Goal: Navigation & Orientation: Find specific page/section

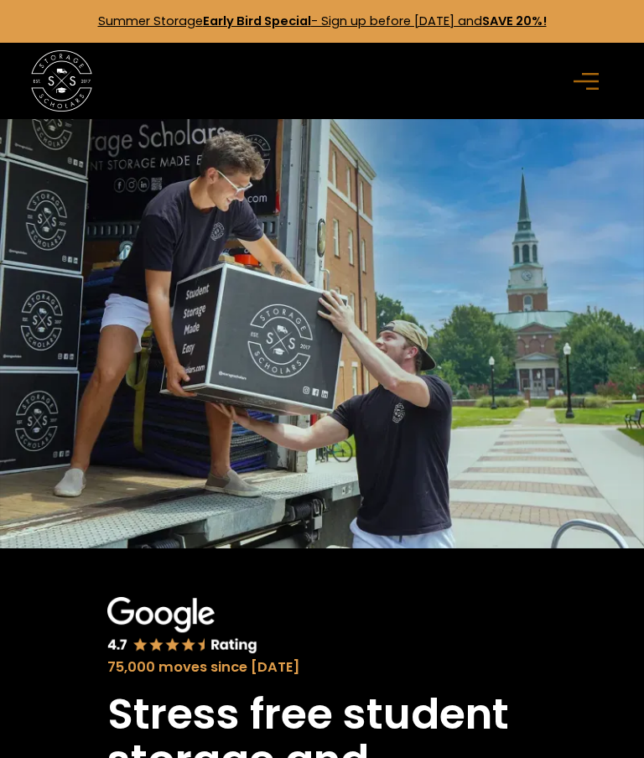
click at [594, 84] on icon "menu" at bounding box center [585, 81] width 25 height 18
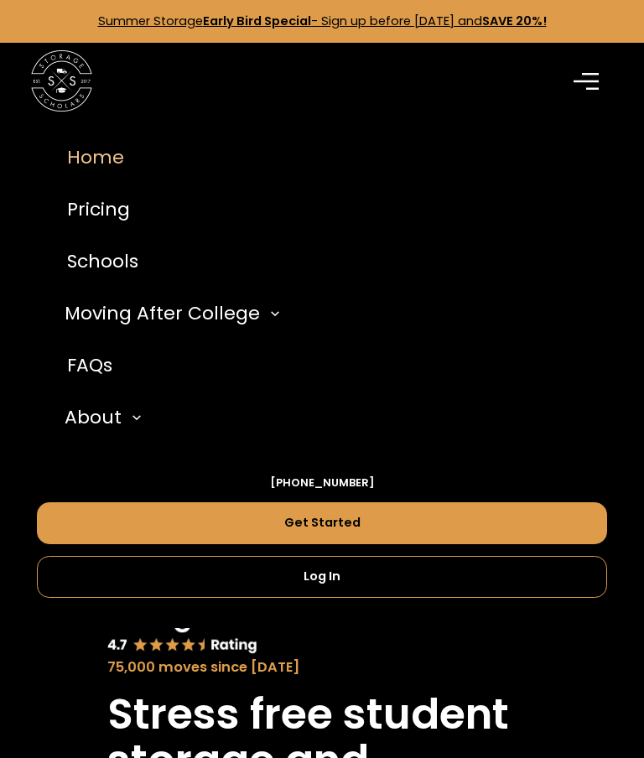
click at [133, 262] on link "Schools" at bounding box center [322, 262] width 570 height 52
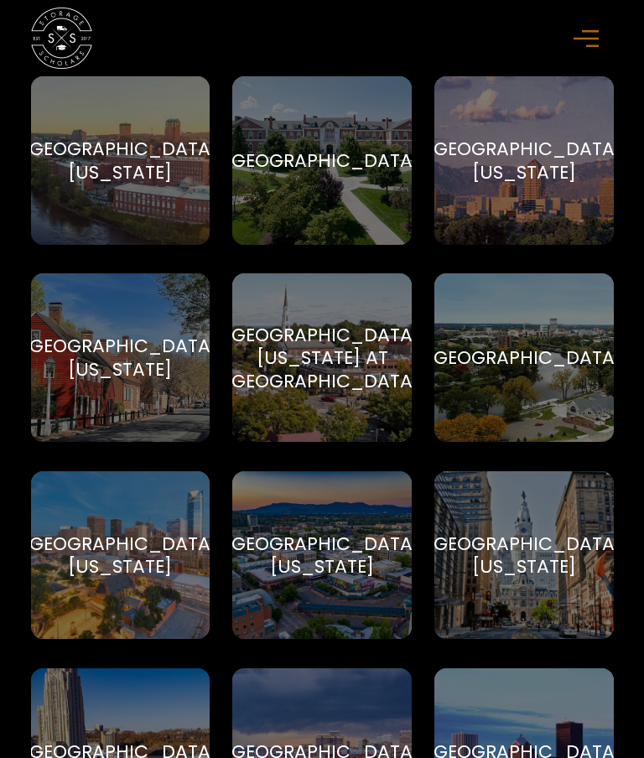
scroll to position [10615, 0]
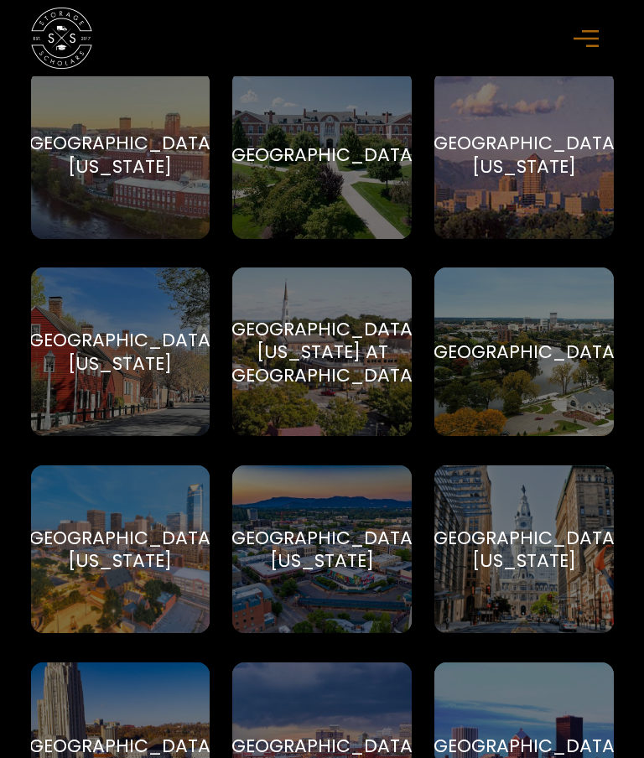
click at [64, 364] on div "[GEOGRAPHIC_DATA][US_STATE]" at bounding box center [120, 352] width 196 height 46
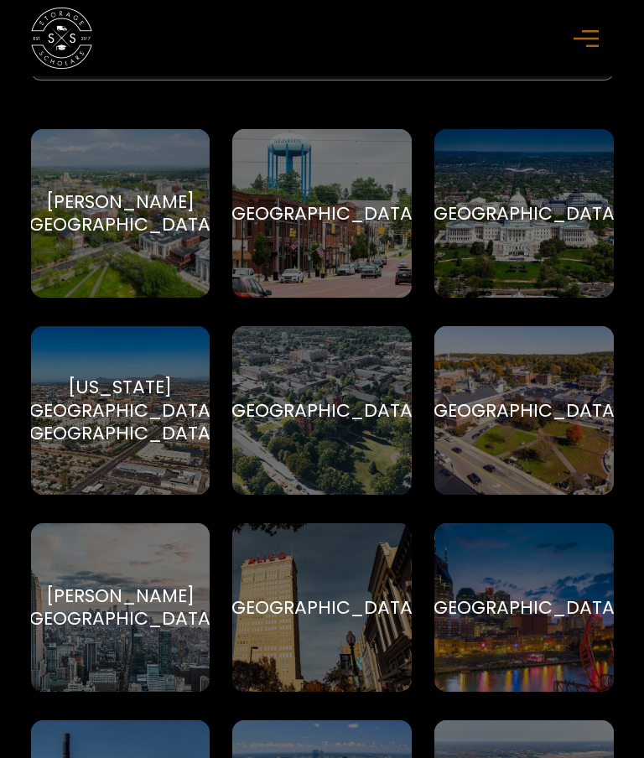
scroll to position [708, 0]
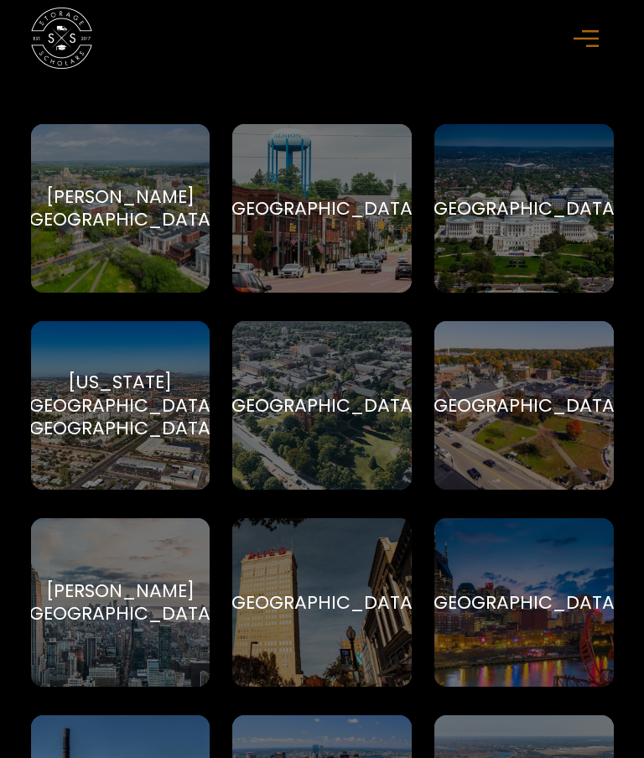
click at [93, 436] on div "[US_STATE][GEOGRAPHIC_DATA] ([GEOGRAPHIC_DATA])" at bounding box center [119, 405] width 213 height 69
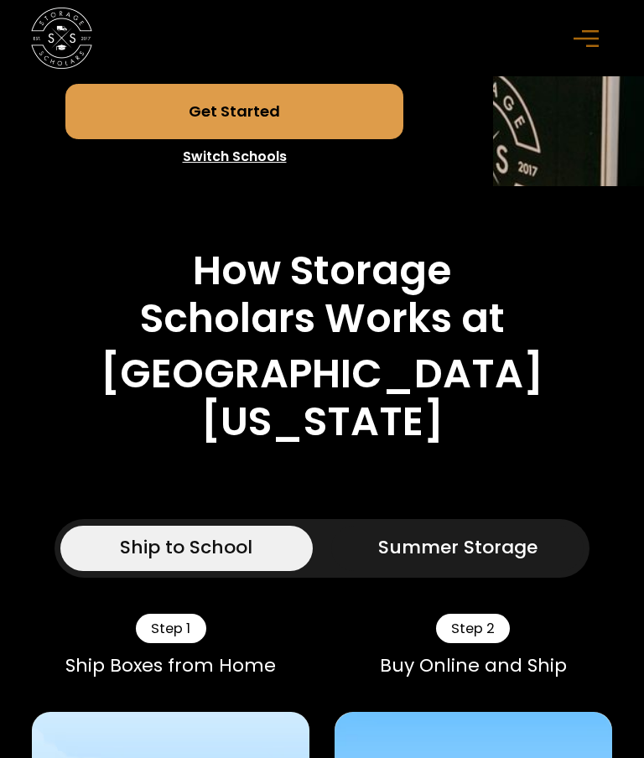
scroll to position [584, 0]
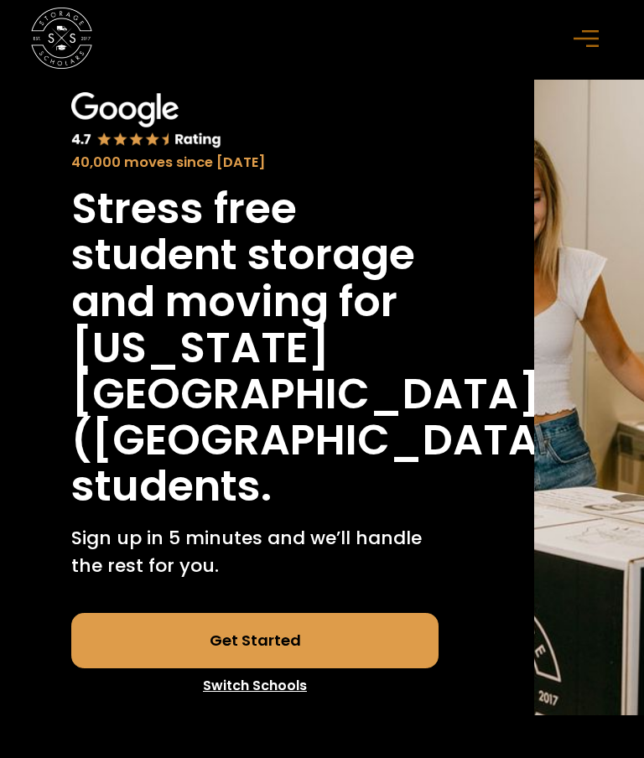
scroll to position [33, 0]
